Goal: Information Seeking & Learning: Compare options

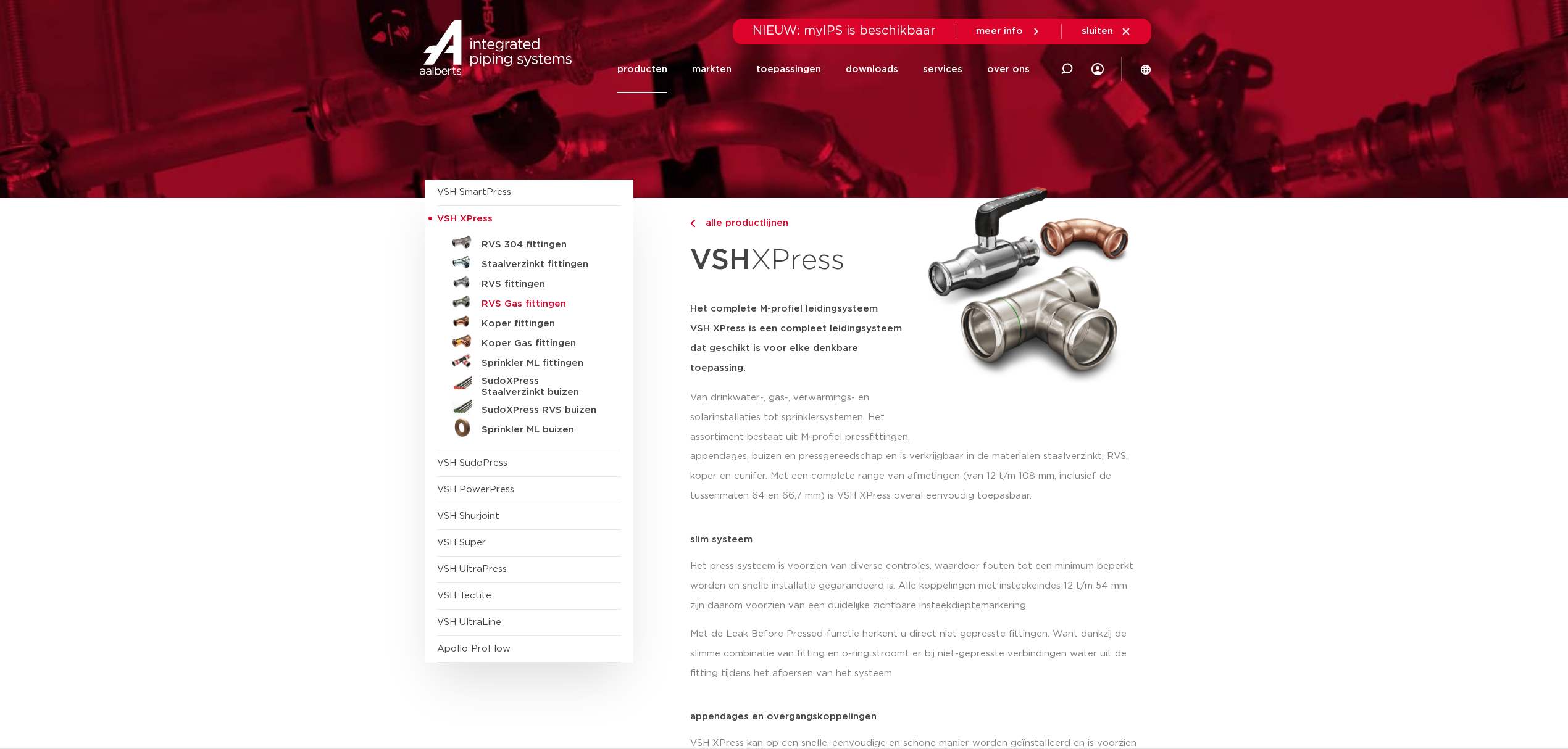
drag, startPoint x: 0, startPoint y: 0, endPoint x: 521, endPoint y: 306, distance: 604.2
click at [521, 306] on h5 "RVS Gas fittingen" at bounding box center [543, 303] width 123 height 11
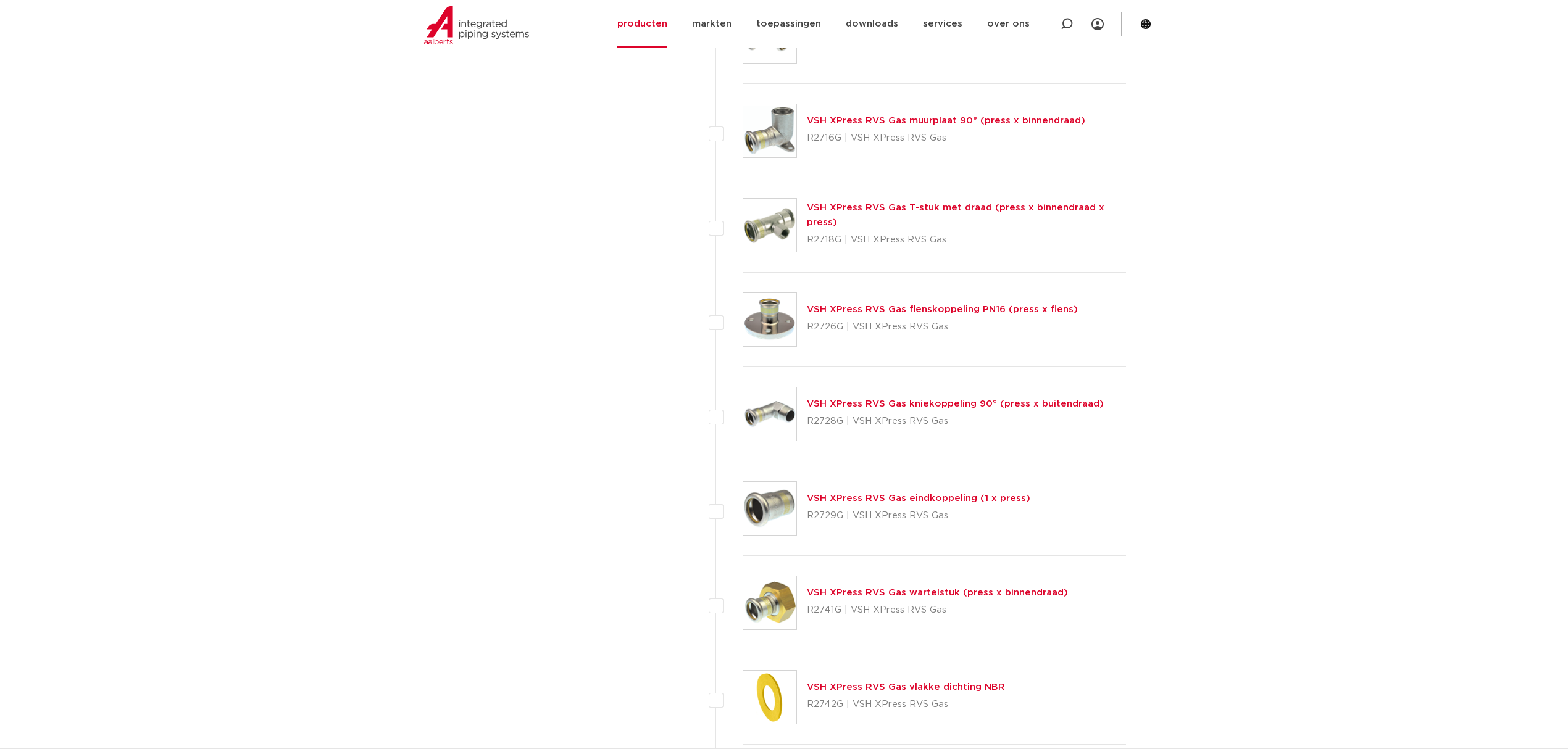
click at [984, 595] on link "VSH XPress RVS Gas wartelstuk (press x binnendraad)" at bounding box center [937, 592] width 261 height 9
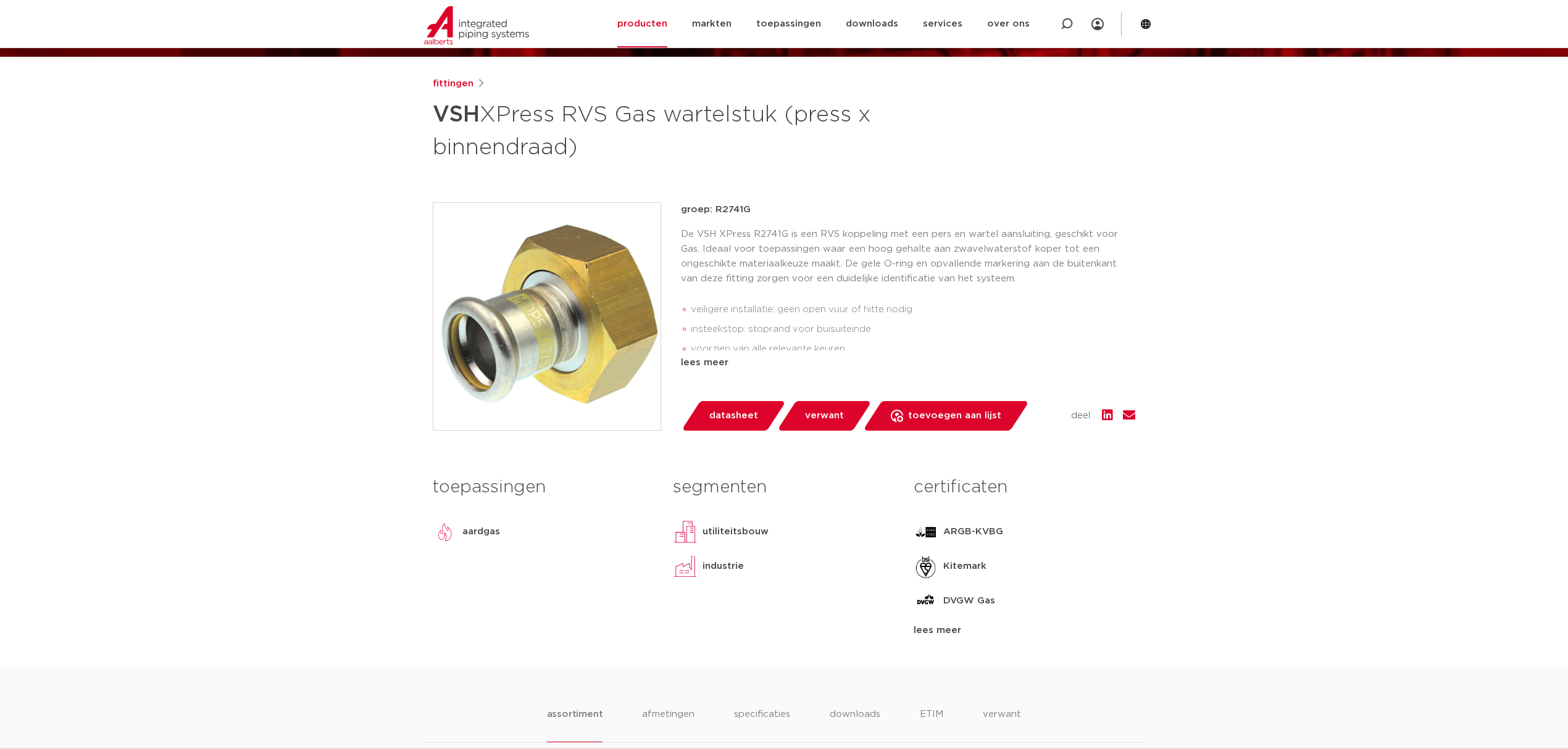
scroll to position [494, 0]
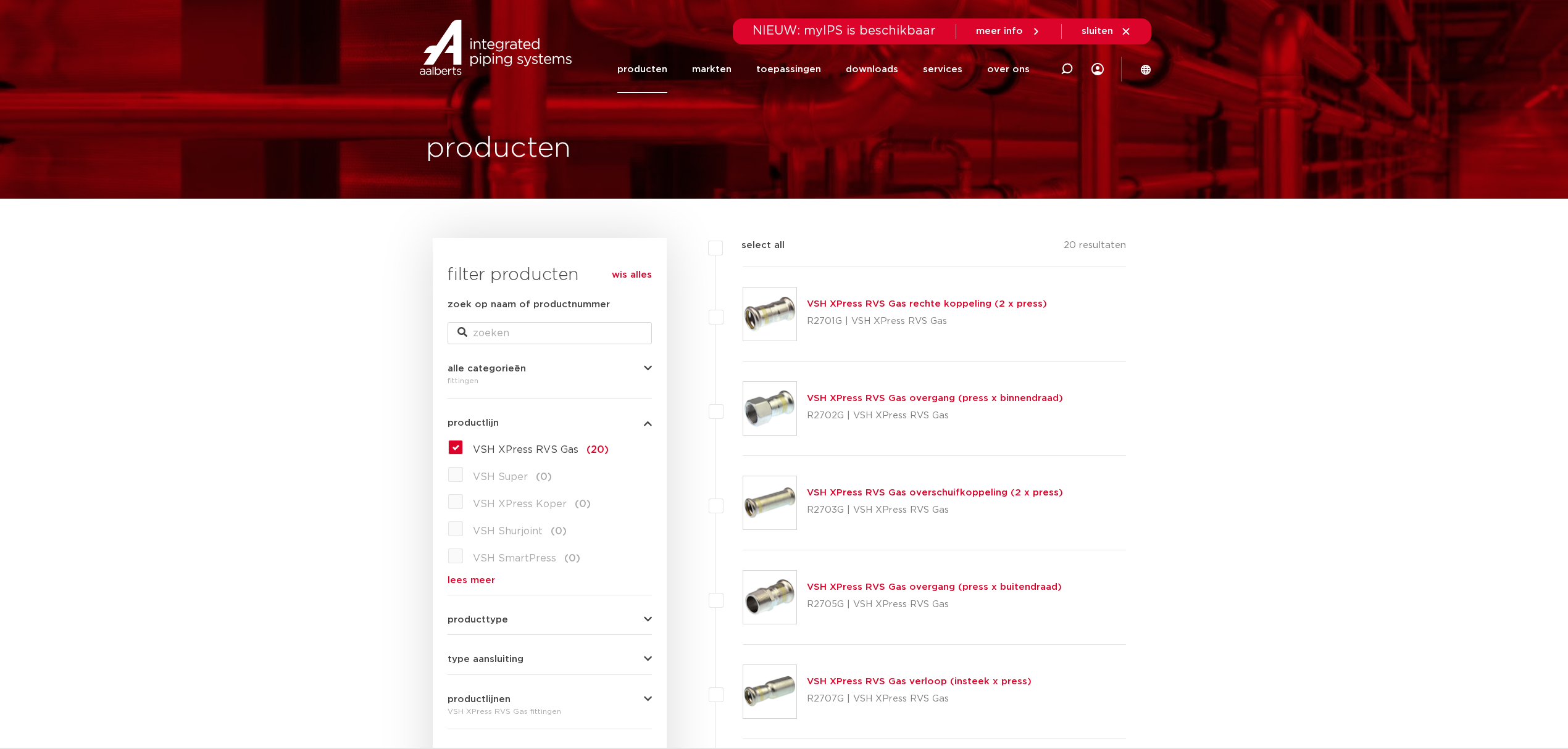
click at [929, 401] on link "VSH XPress RVS Gas overgang (press x binnendraad)" at bounding box center [934, 397] width 256 height 9
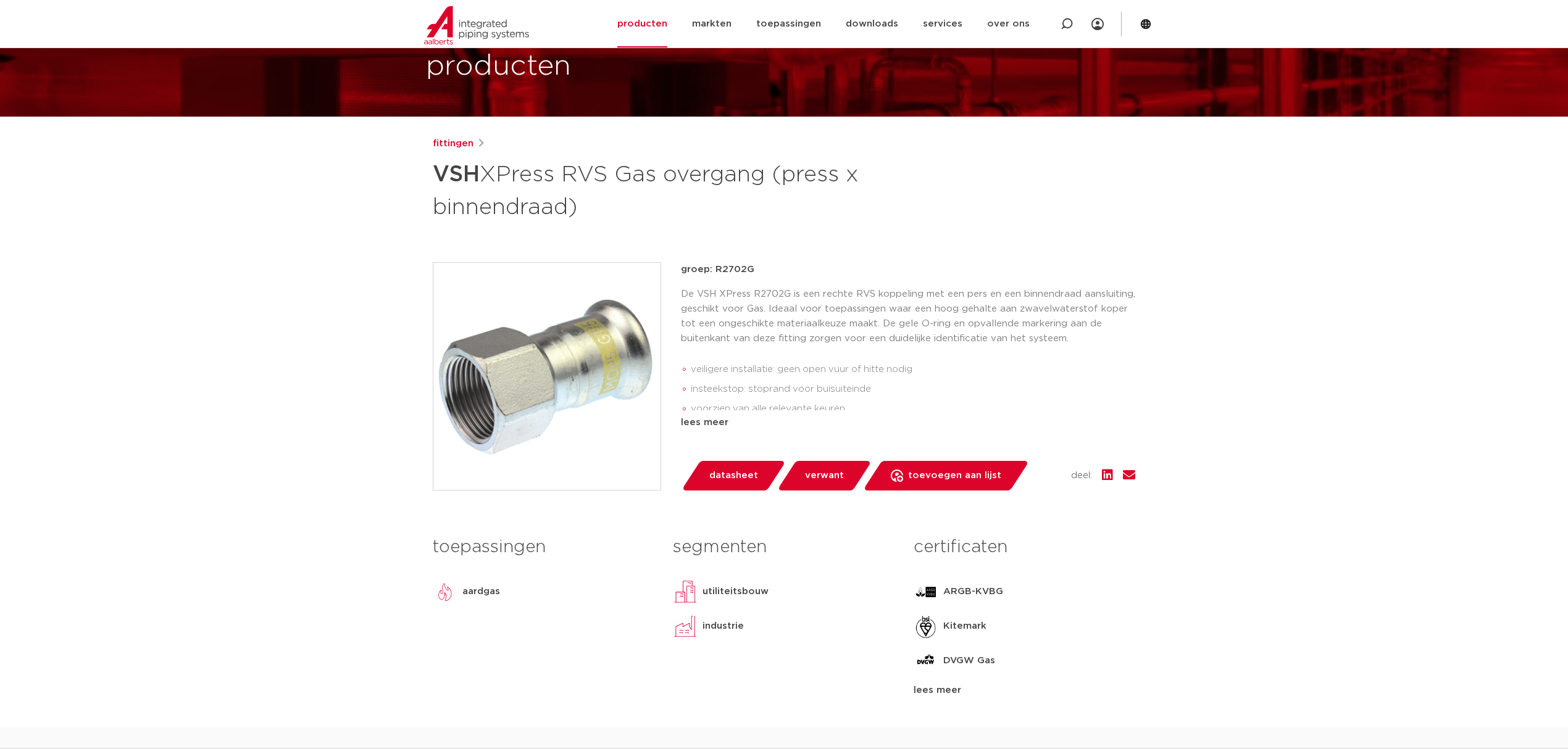
scroll to position [164, 0]
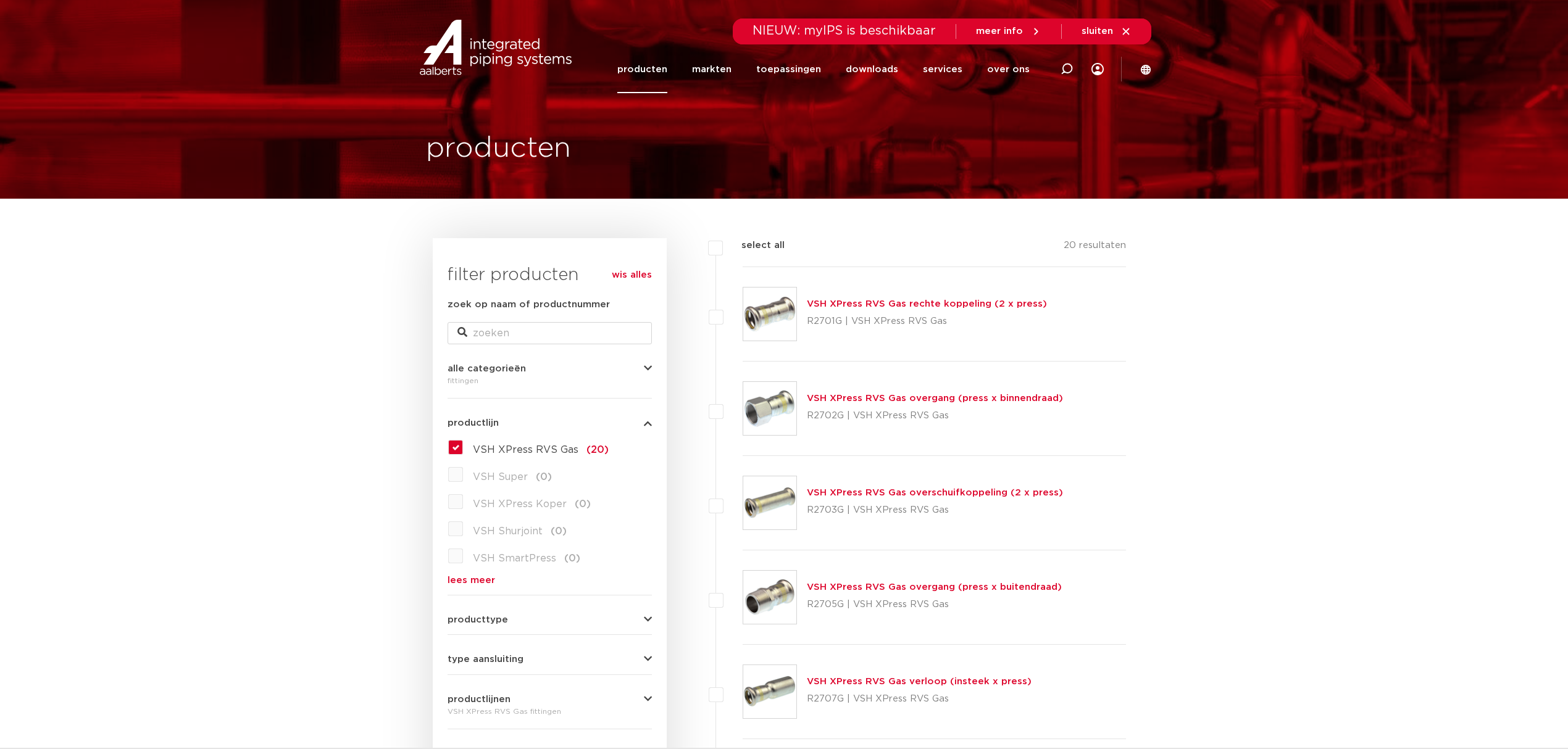
click at [847, 398] on link "VSH XPress RVS Gas overgang (press x binnendraad)" at bounding box center [934, 397] width 256 height 9
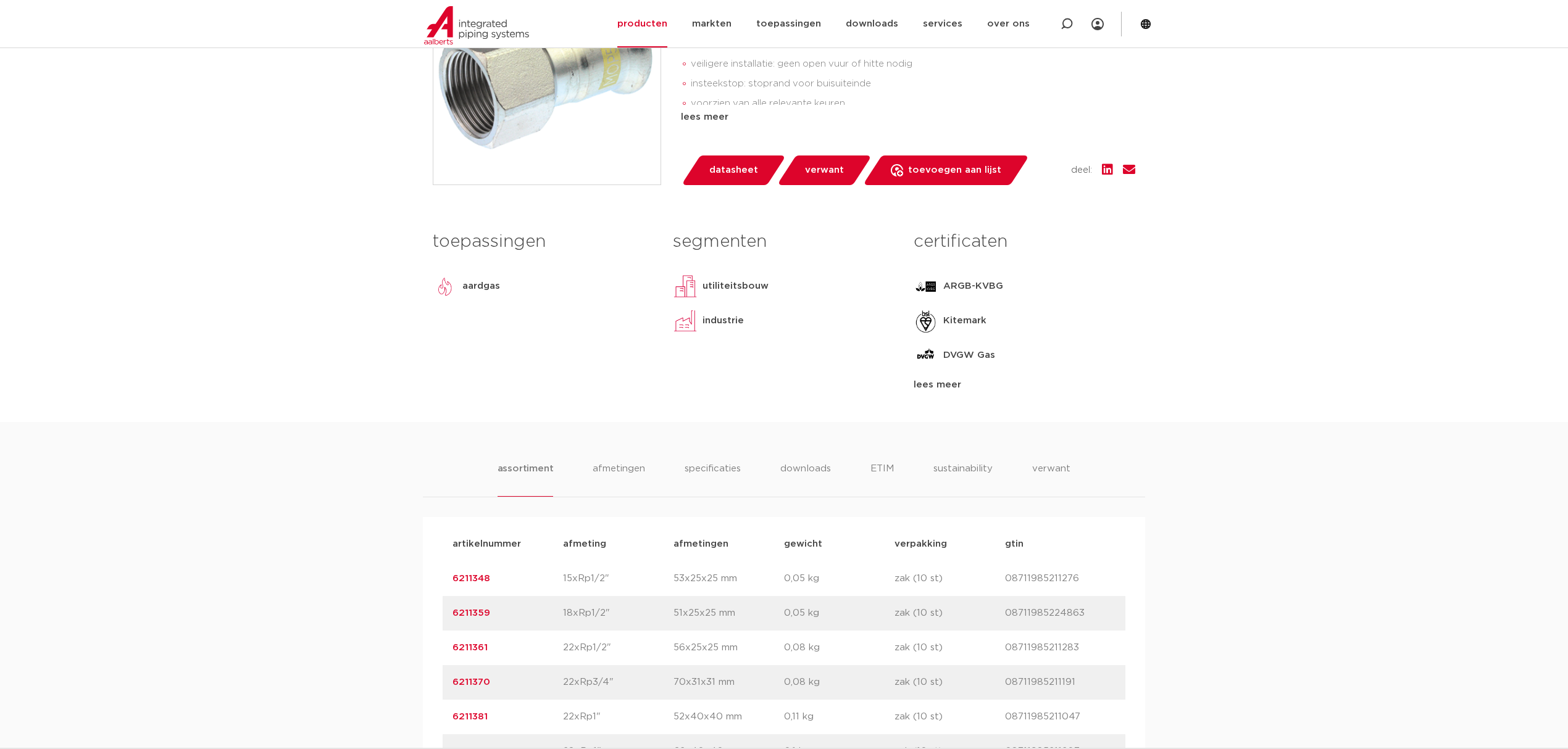
scroll to position [658, 0]
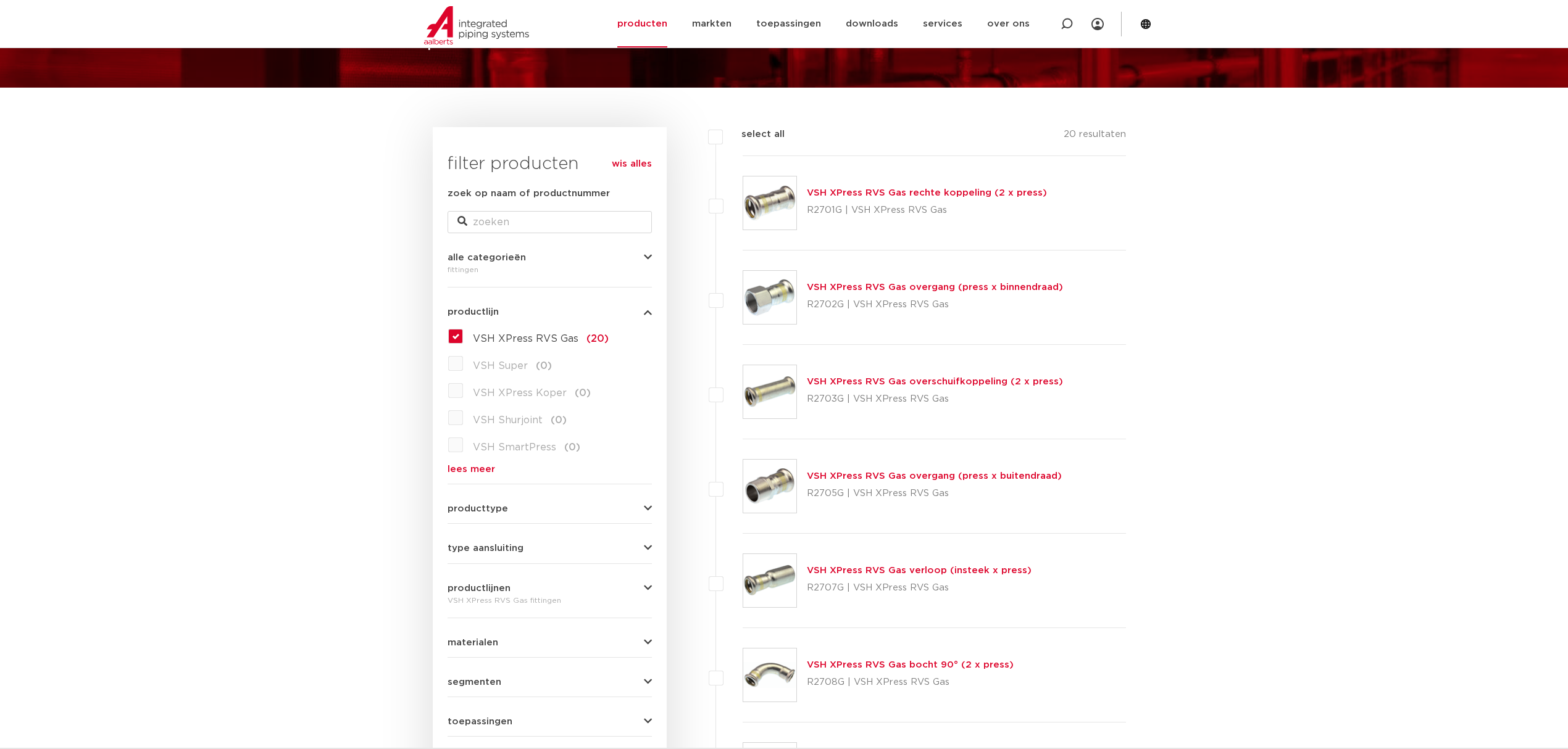
scroll to position [82, 0]
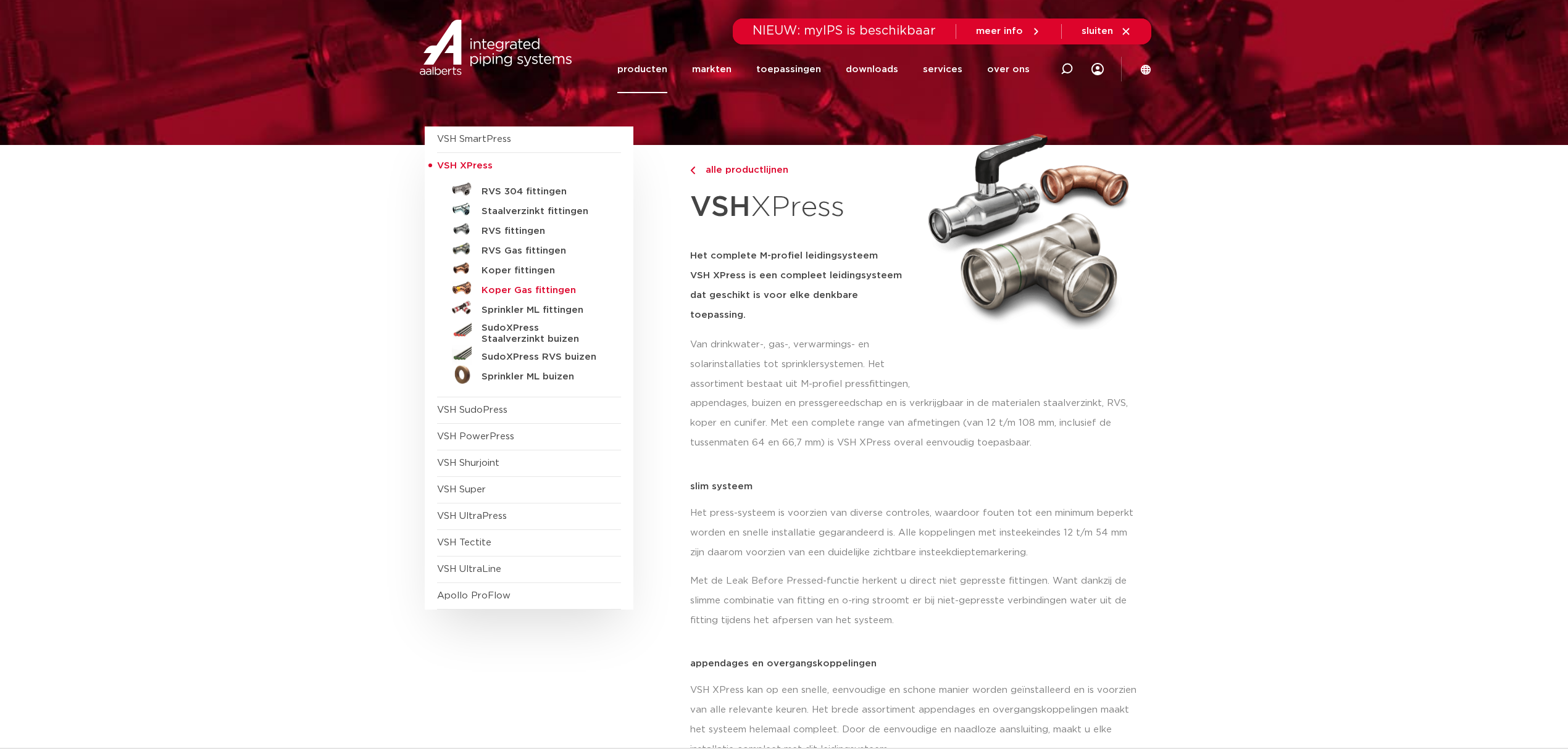
scroll to position [82, 0]
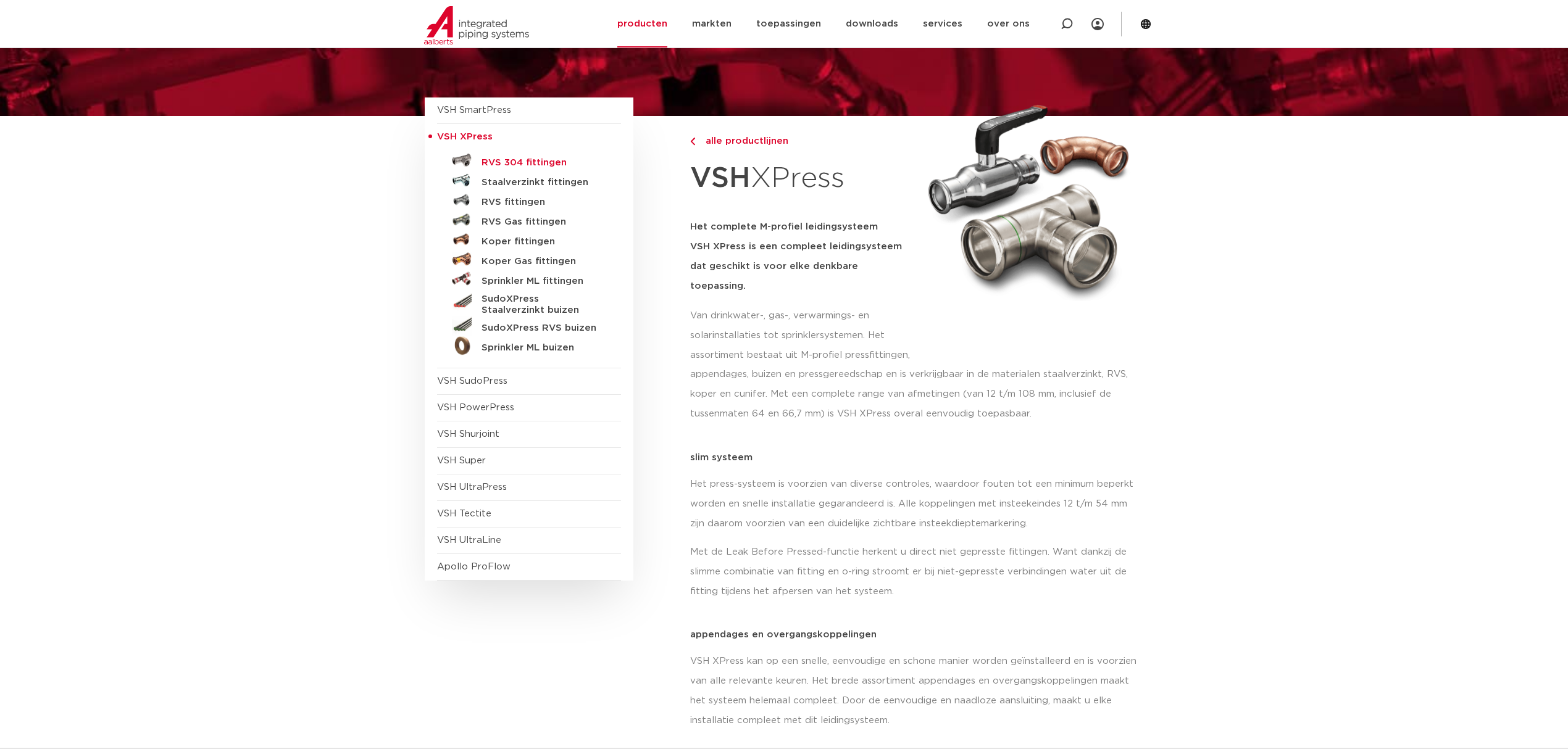
click at [514, 163] on h5 "RVS 304 fittingen" at bounding box center [543, 162] width 123 height 11
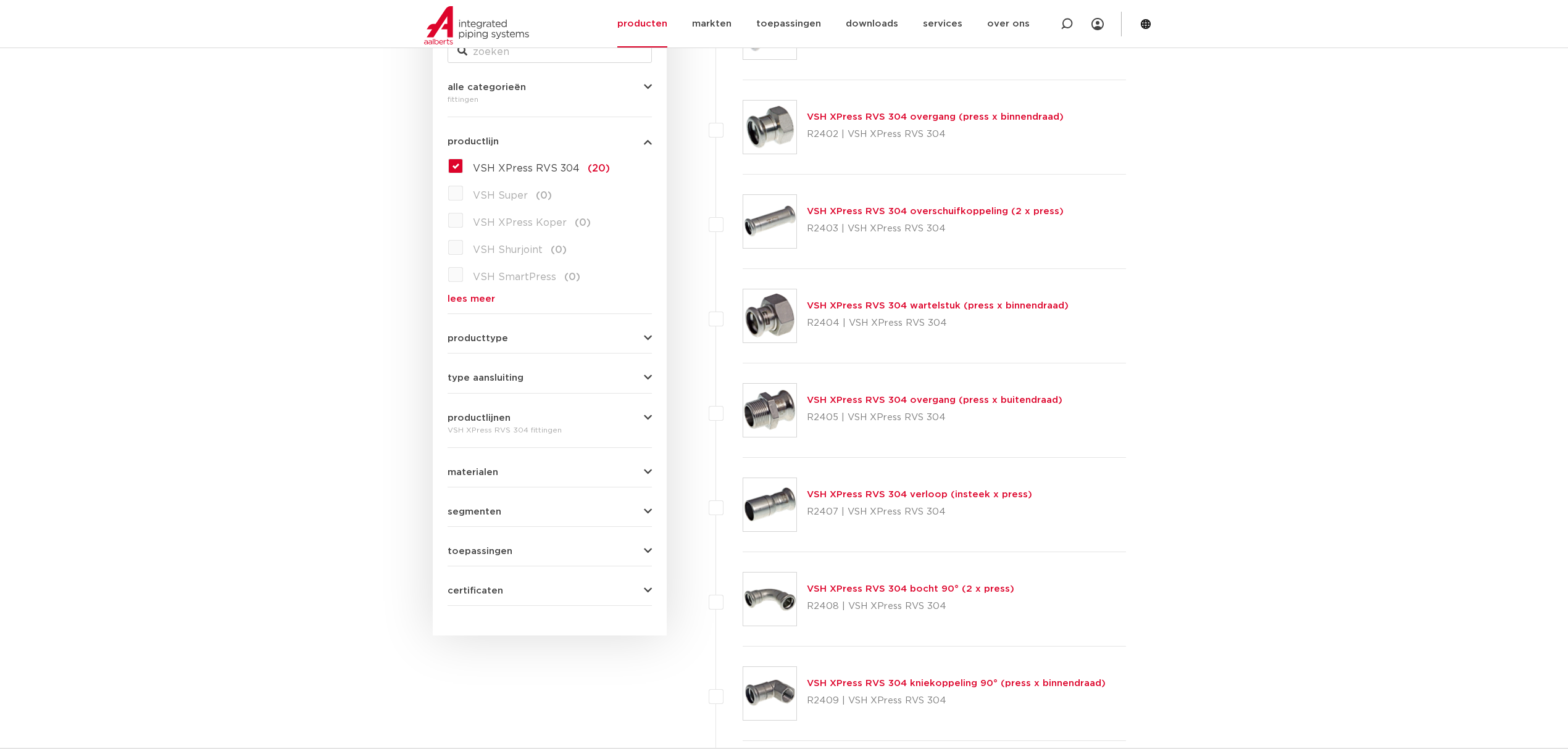
scroll to position [329, 0]
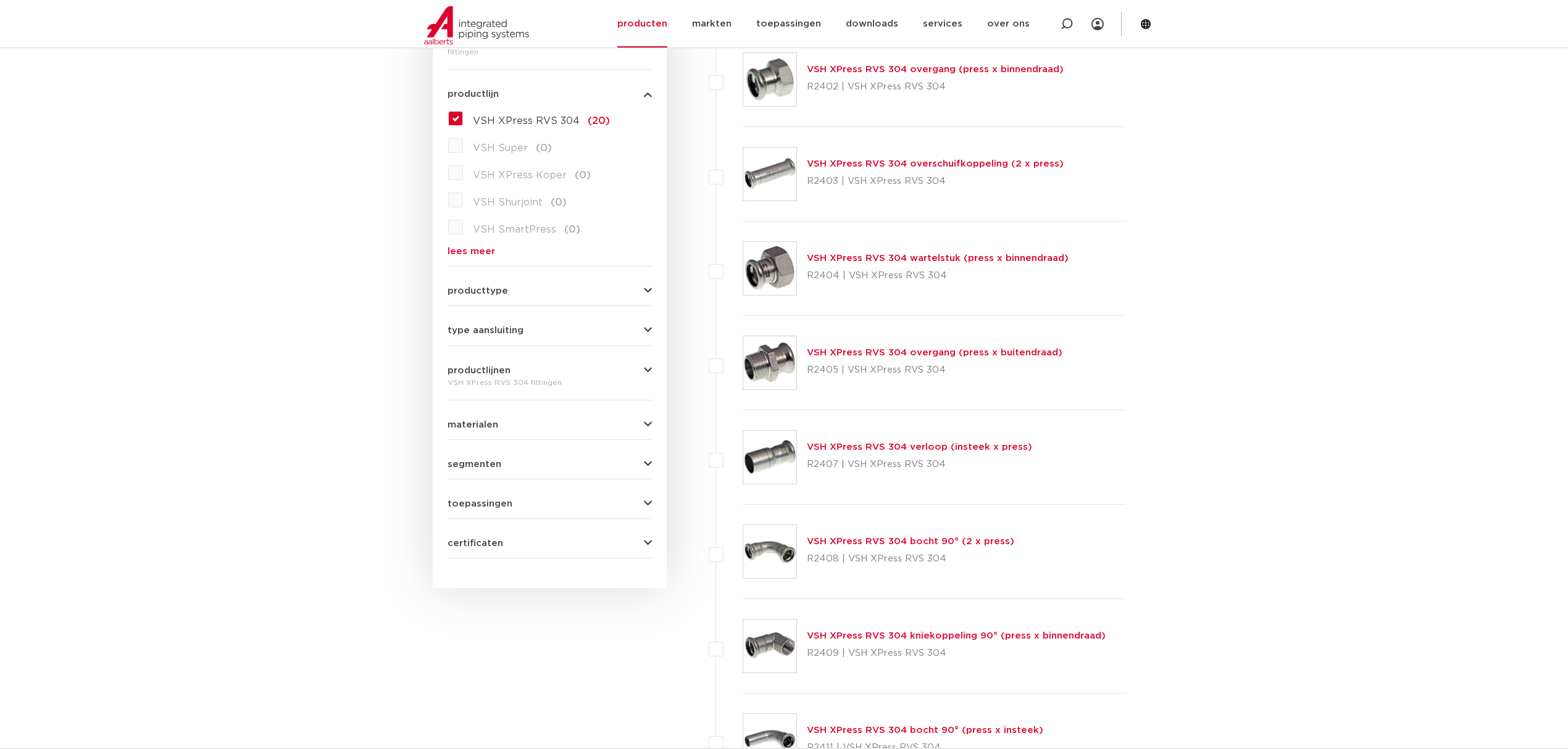
click at [924, 259] on link "VSH XPress RVS 304 wartelstuk (press x binnendraad)" at bounding box center [937, 258] width 262 height 9
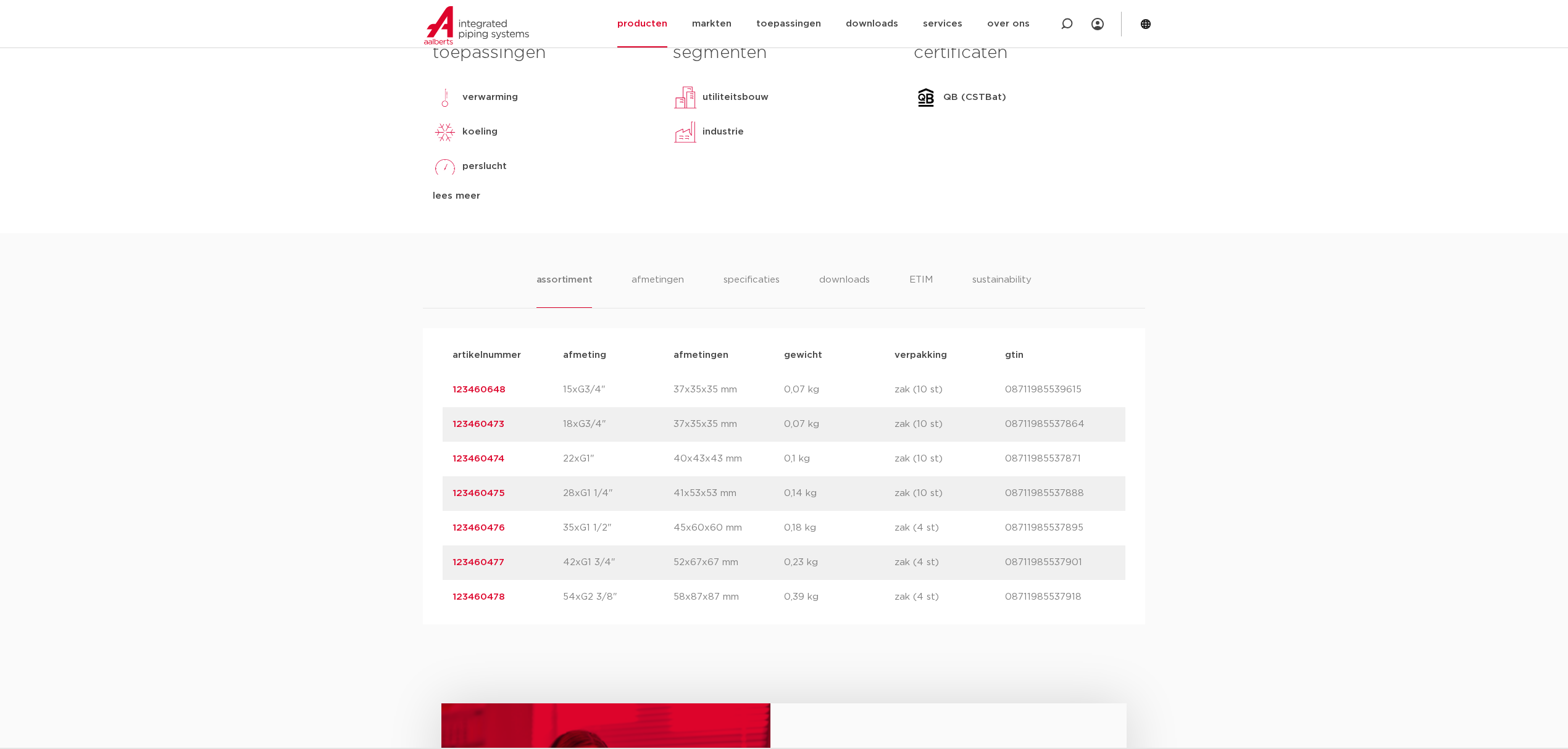
scroll to position [576, 0]
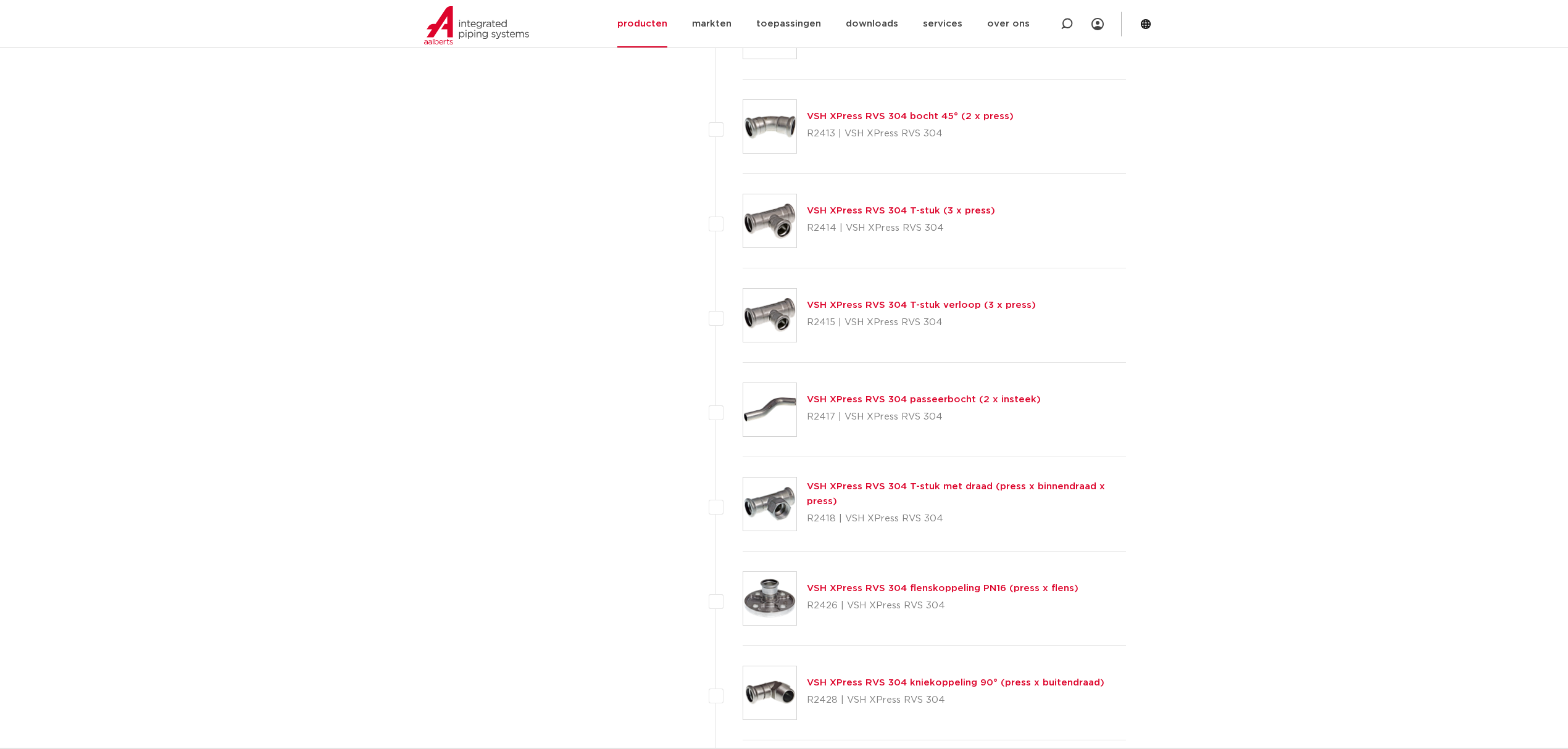
scroll to position [1151, 0]
